Goal: Navigation & Orientation: Find specific page/section

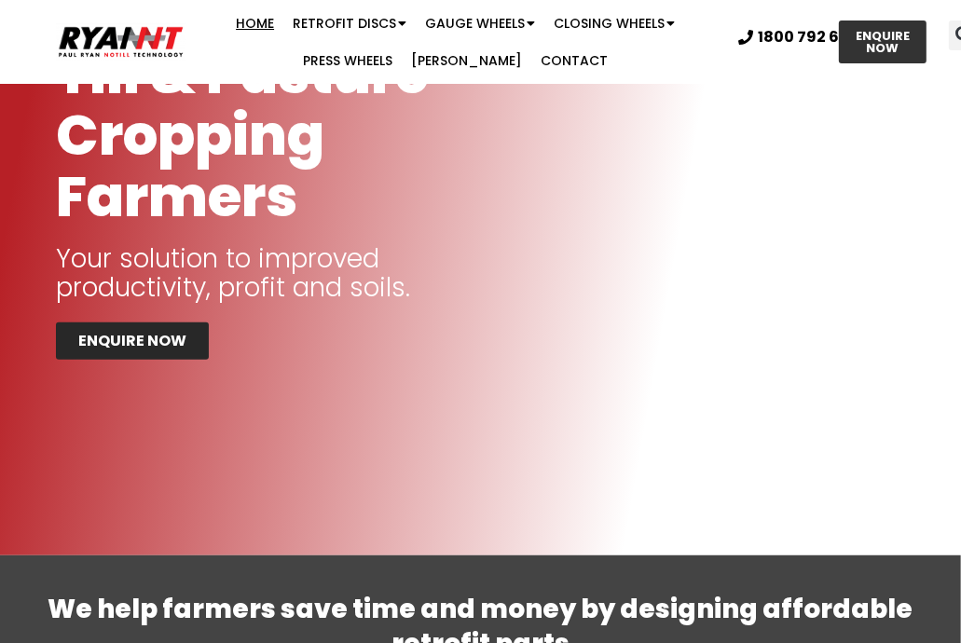
scroll to position [559, 0]
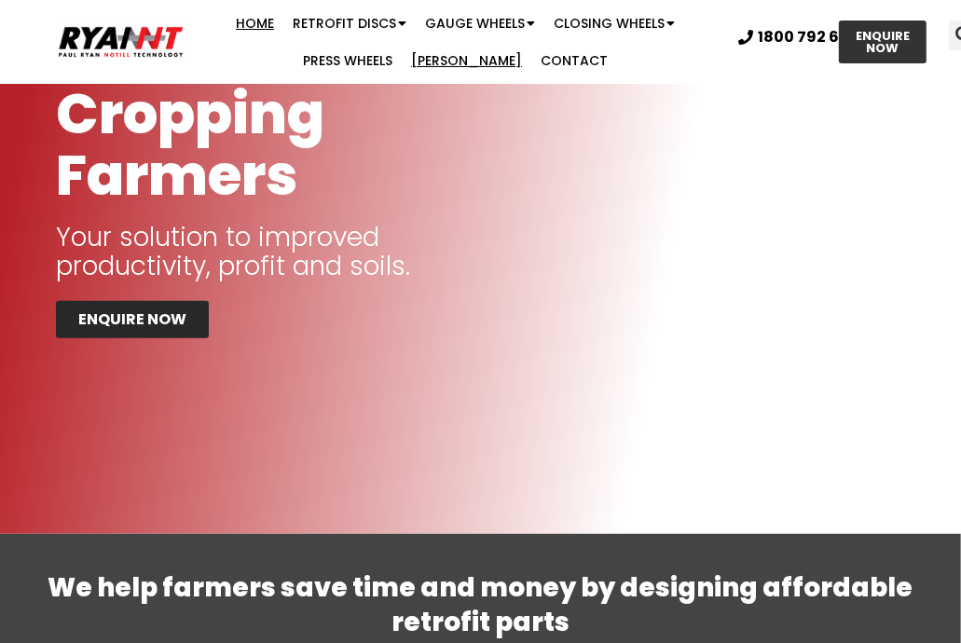
click at [478, 62] on link "[PERSON_NAME]" at bounding box center [467, 60] width 130 height 37
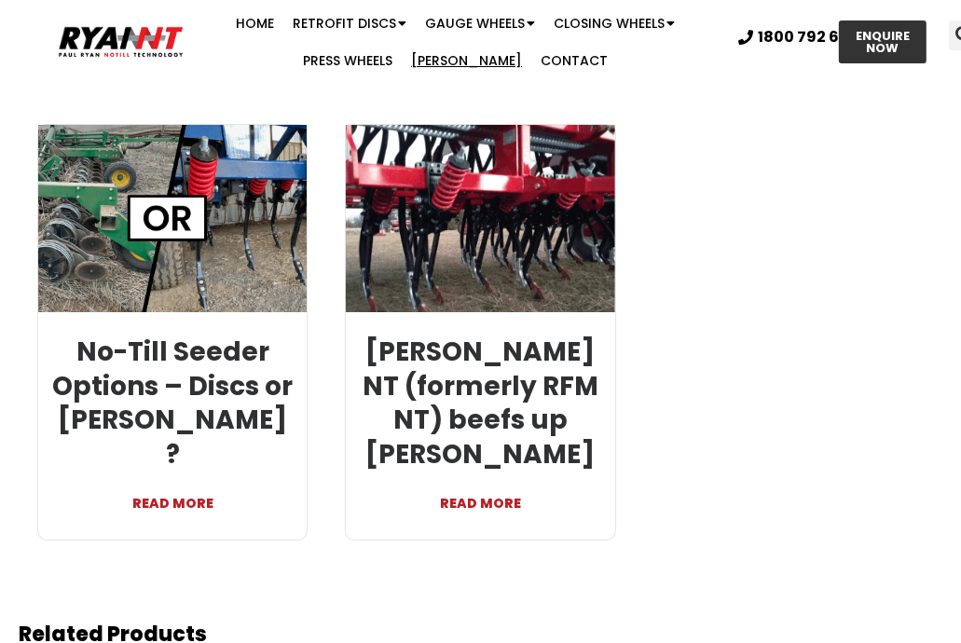
scroll to position [4188, 0]
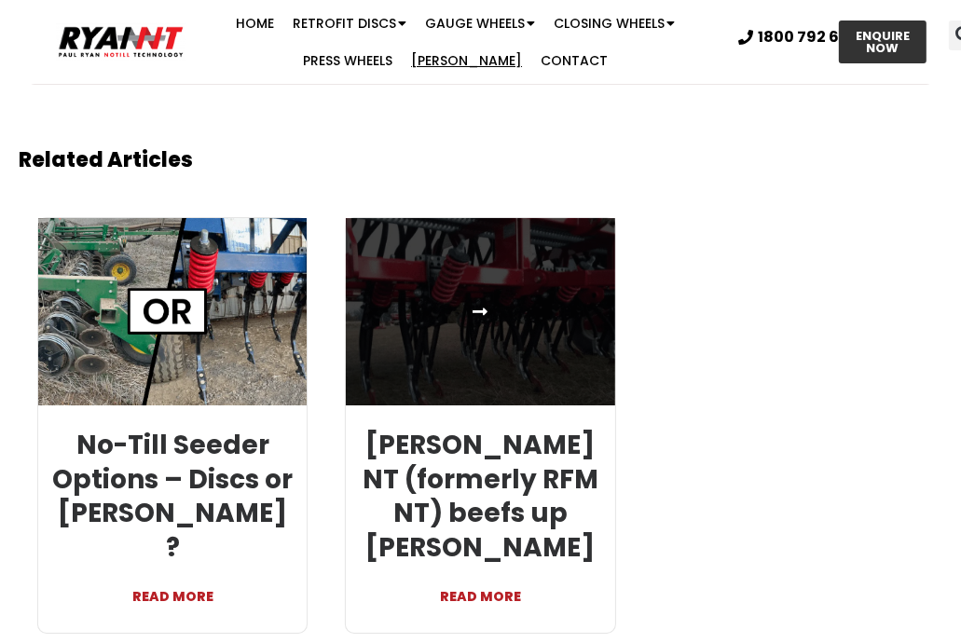
click at [480, 252] on link at bounding box center [480, 312] width 268 height 188
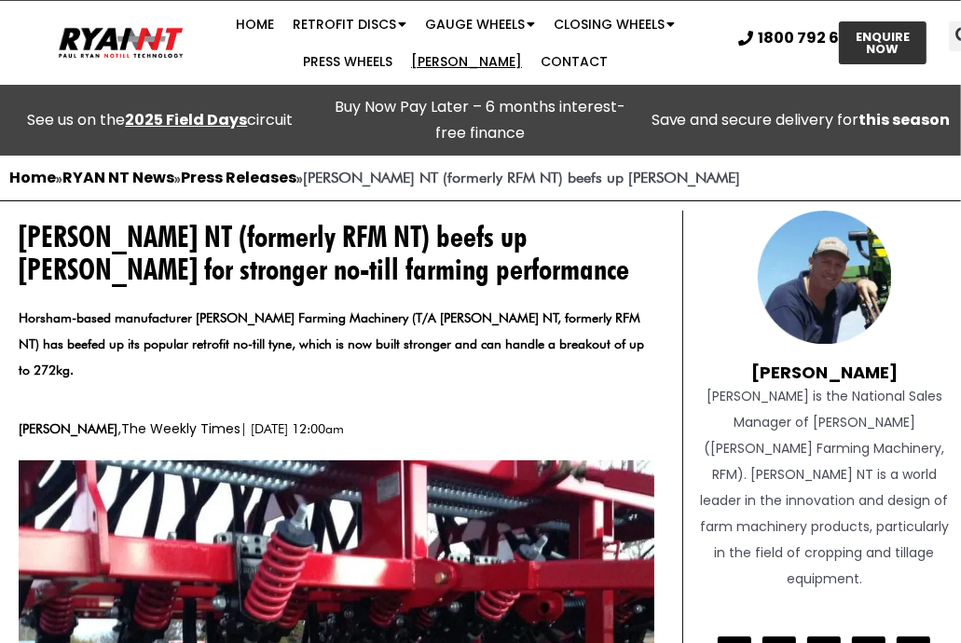
click at [459, 59] on link "[PERSON_NAME]" at bounding box center [467, 61] width 130 height 37
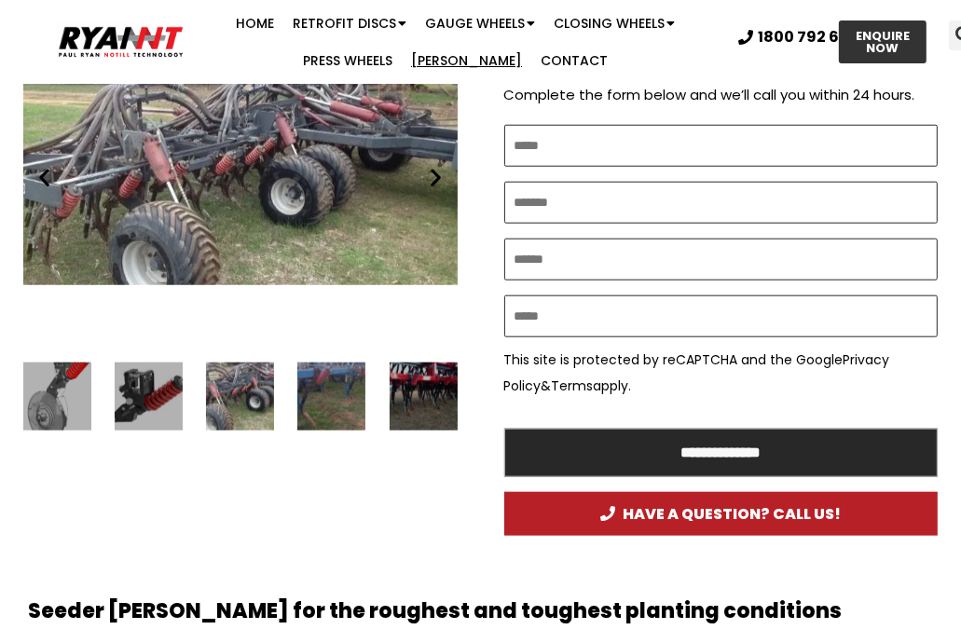
scroll to position [1212, 0]
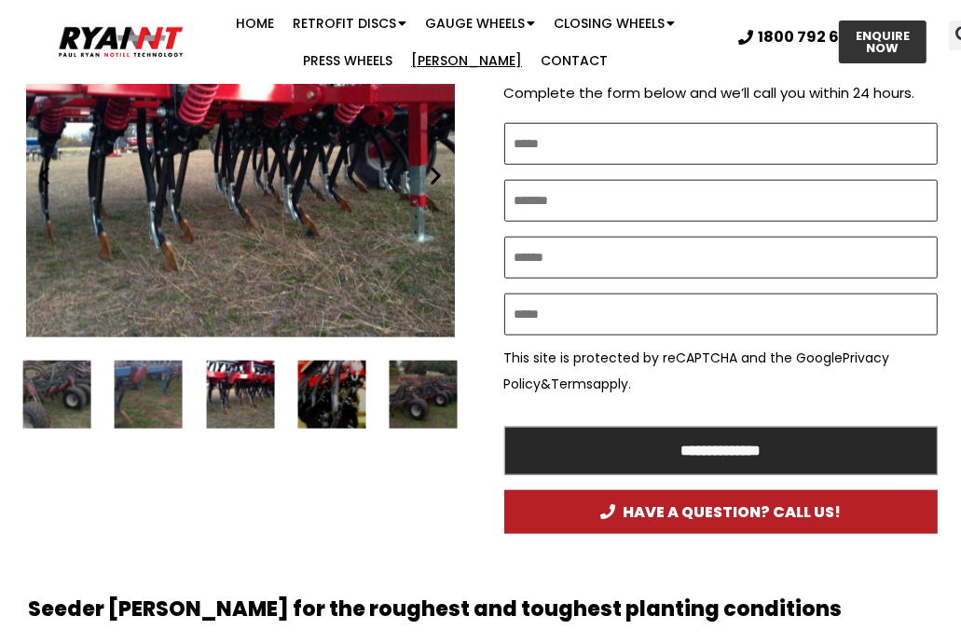
click at [446, 221] on div "Ryan NT (RFM NT) Ryan Tyne cultivator tine" at bounding box center [240, 177] width 434 height 322
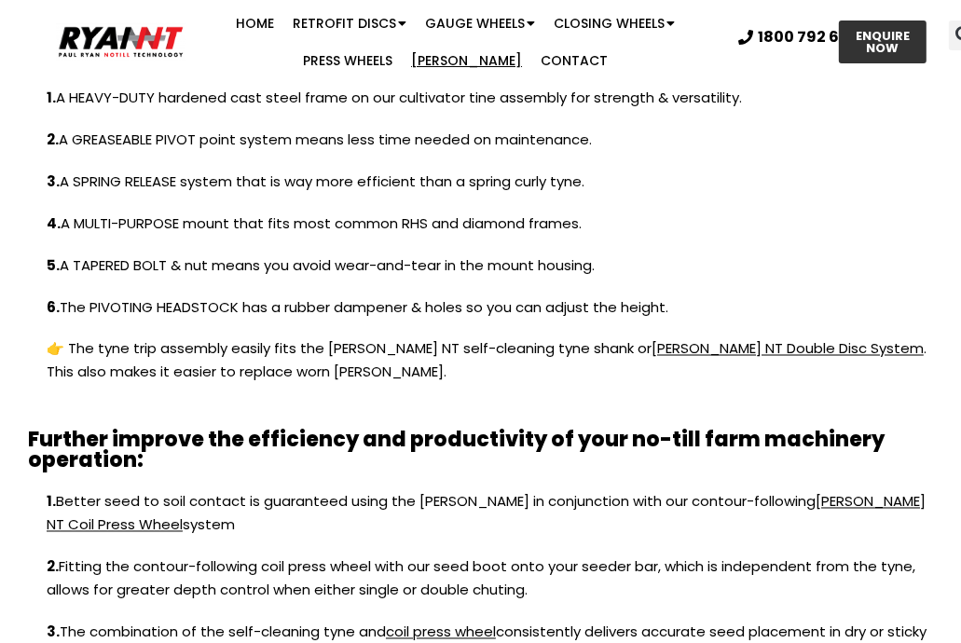
scroll to position [1771, 0]
